Goal: Task Accomplishment & Management: Use online tool/utility

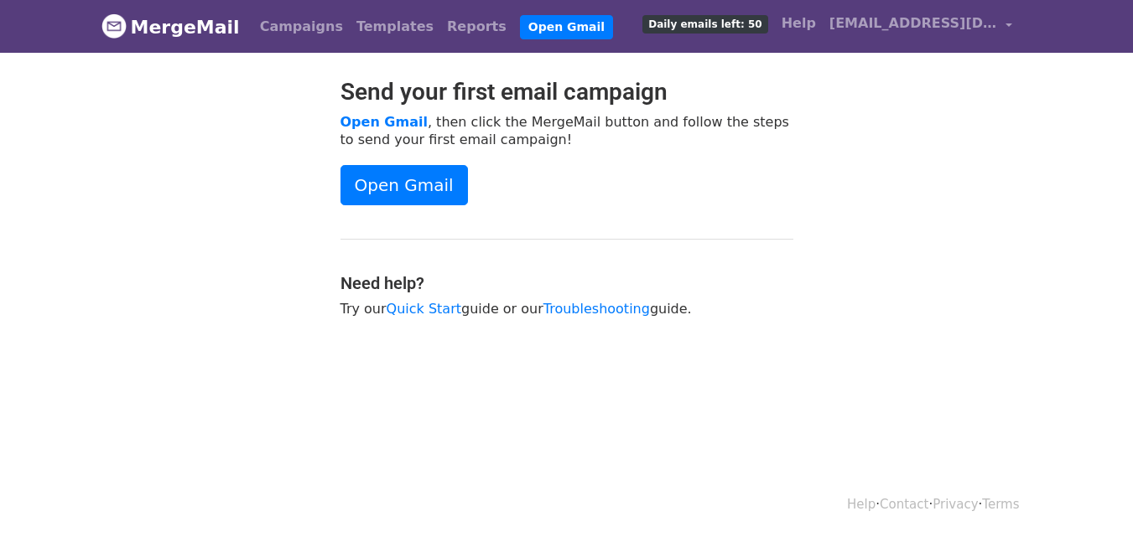
scroll to position [3, 0]
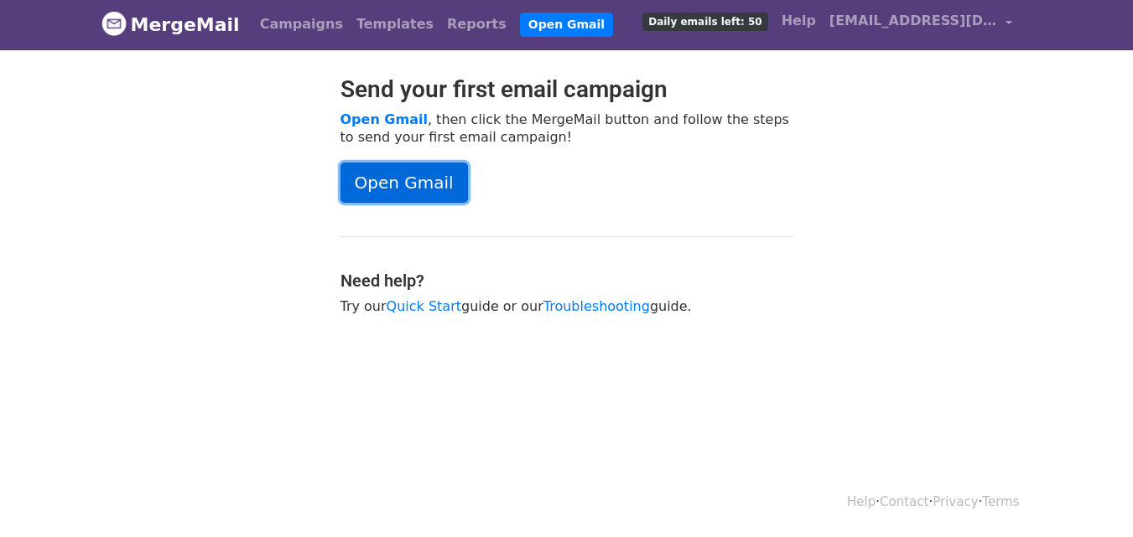
click at [441, 170] on link "Open Gmail" at bounding box center [403, 183] width 127 height 40
click at [547, 220] on div "Send your first email campaign Open Gmail , then click the MergeMail button and…" at bounding box center [567, 203] width 478 height 257
click at [543, 226] on div "Send your first email campaign Open Gmail , then click the MergeMail button and…" at bounding box center [567, 203] width 478 height 257
click at [283, 23] on link "Campaigns" at bounding box center [301, 25] width 96 height 34
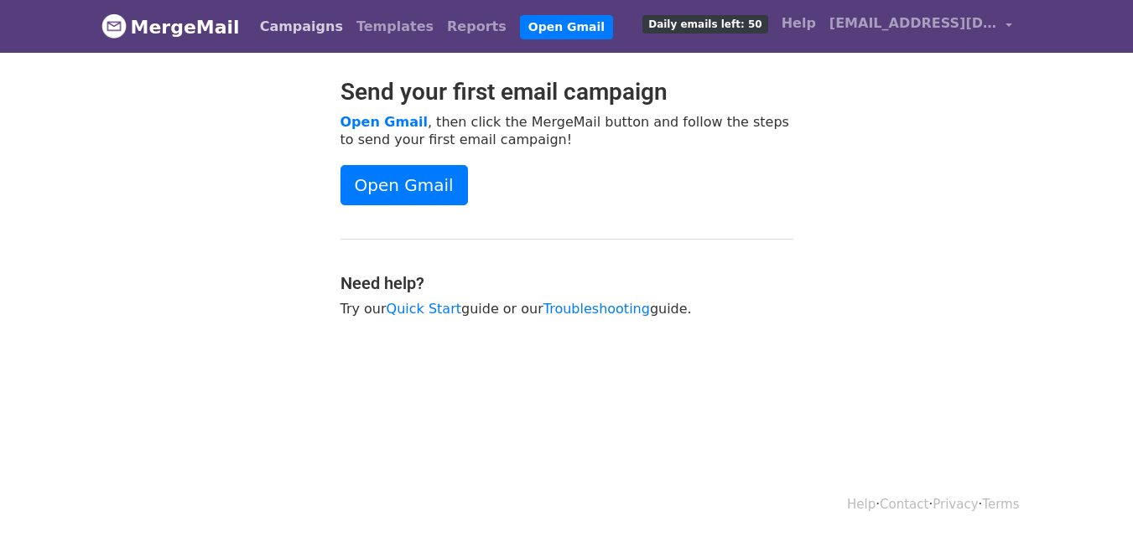
click at [316, 17] on link "Campaigns" at bounding box center [301, 27] width 96 height 34
click at [355, 29] on link "Templates" at bounding box center [395, 27] width 91 height 34
